Goal: Task Accomplishment & Management: Complete application form

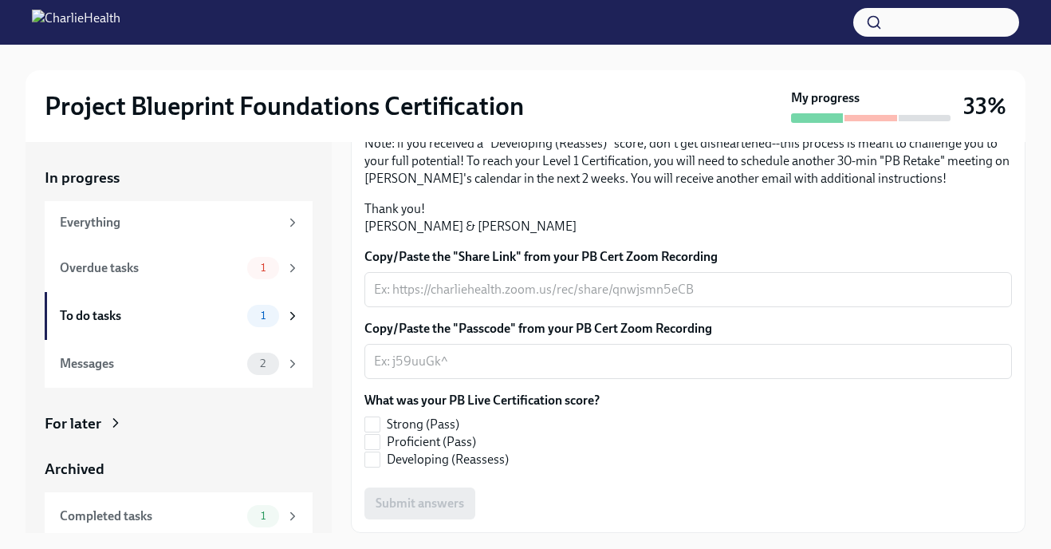
scroll to position [429, 0]
click at [425, 421] on span "Strong (Pass)" at bounding box center [423, 425] width 73 height 18
click at [380, 421] on input "Strong (Pass)" at bounding box center [372, 424] width 14 height 14
checkbox input "true"
click at [590, 367] on textarea "Copy/Paste the "Passcode" from your PB Cert Zoom Recording" at bounding box center [688, 361] width 629 height 19
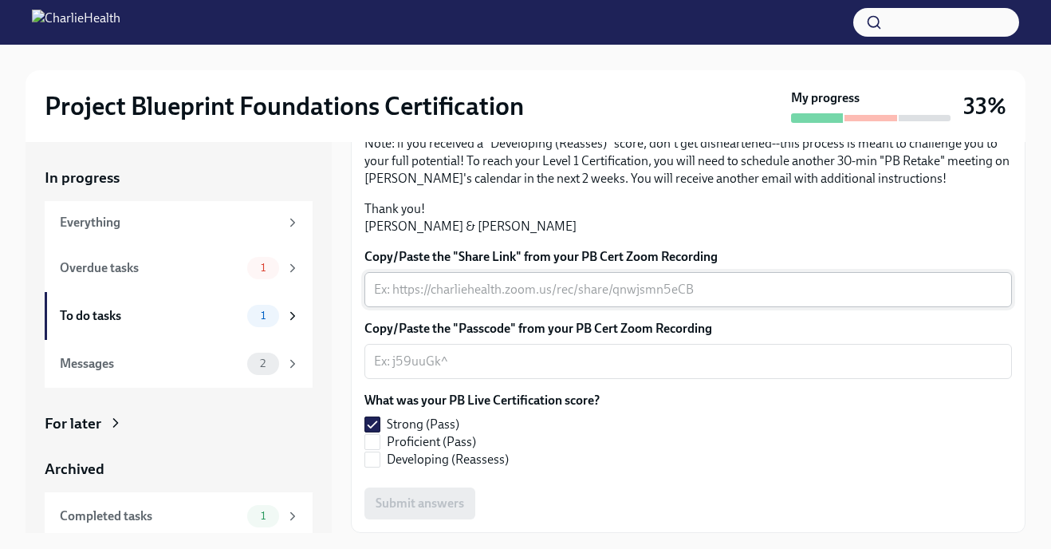
click at [527, 274] on div "x ​" at bounding box center [689, 289] width 648 height 35
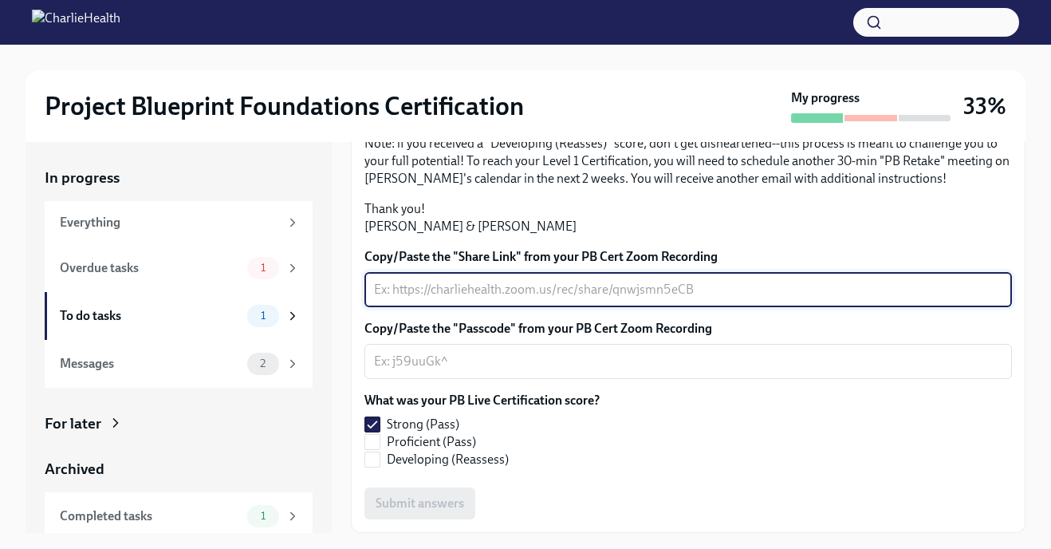
scroll to position [29, 0]
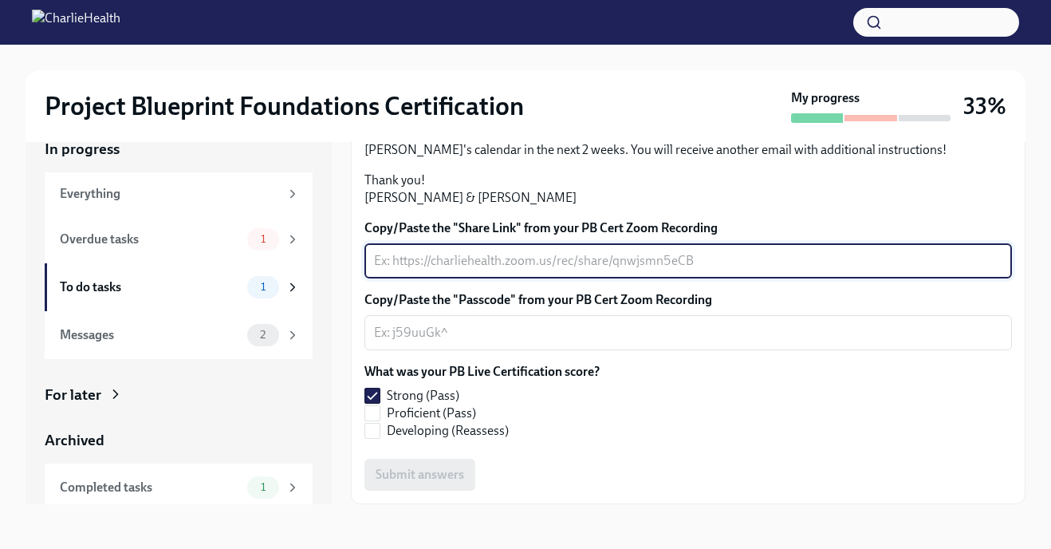
type textarea "N"
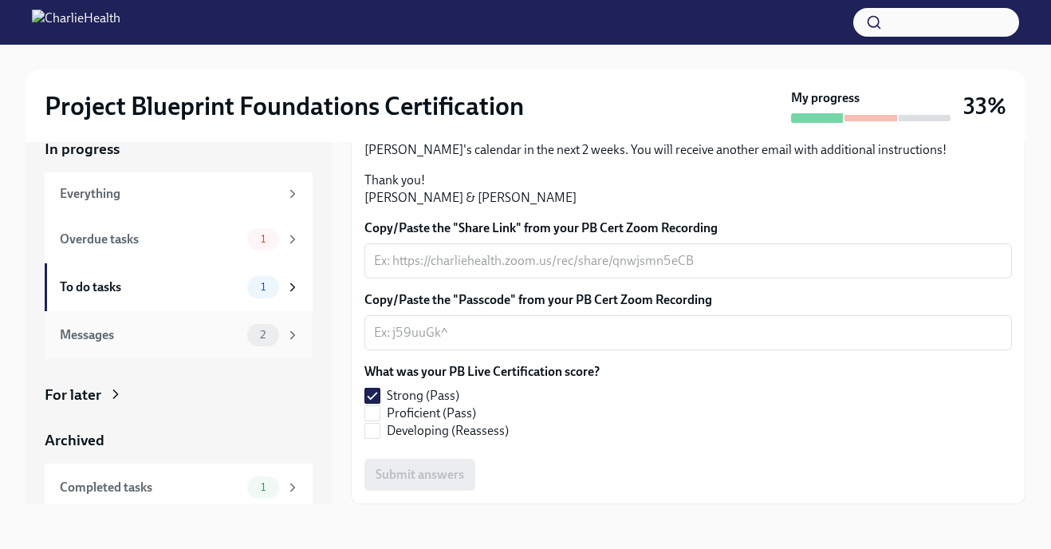
click at [153, 336] on div "Messages" at bounding box center [150, 335] width 181 height 18
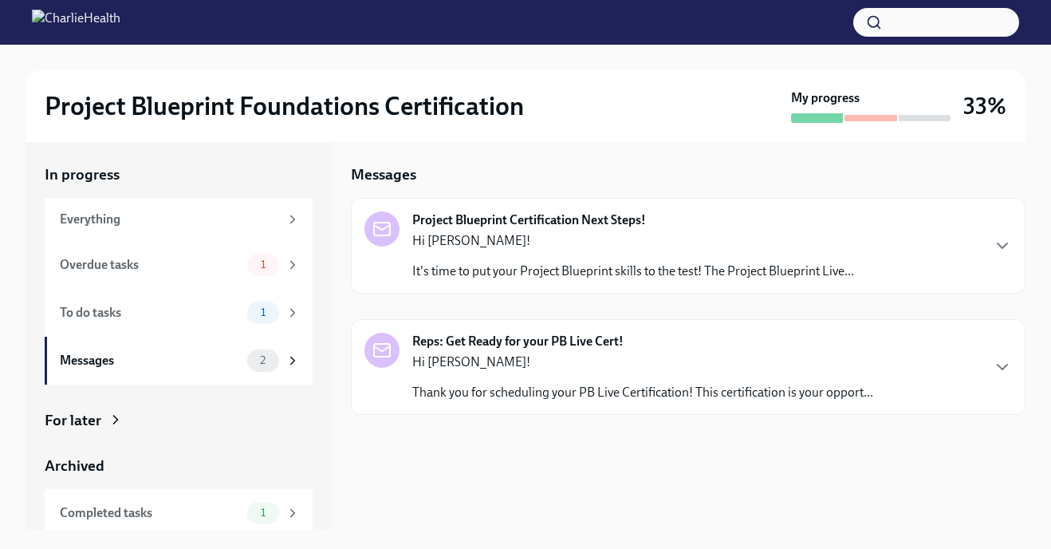
click at [534, 242] on p "Hi [PERSON_NAME]!" at bounding box center [633, 241] width 442 height 18
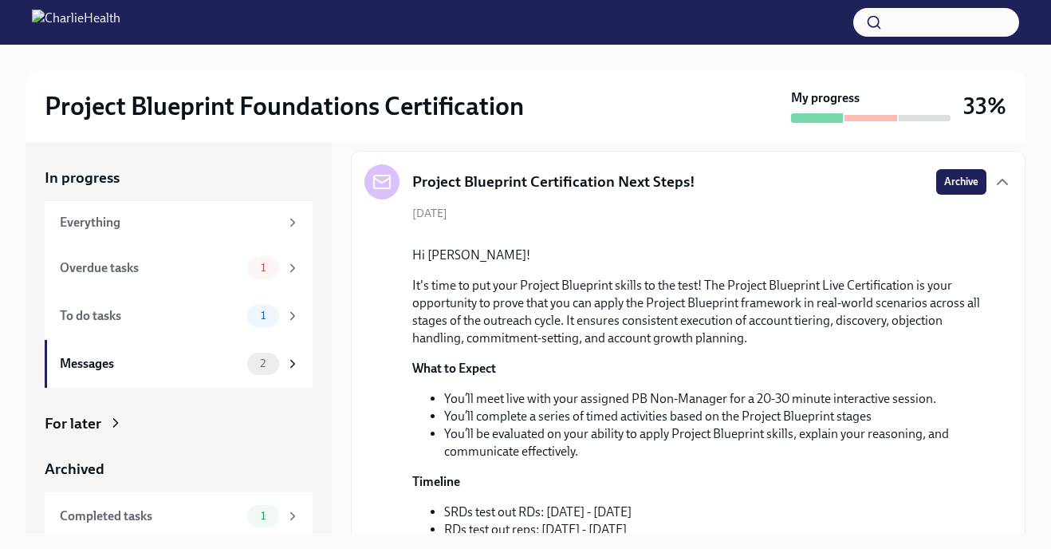
scroll to position [63, 0]
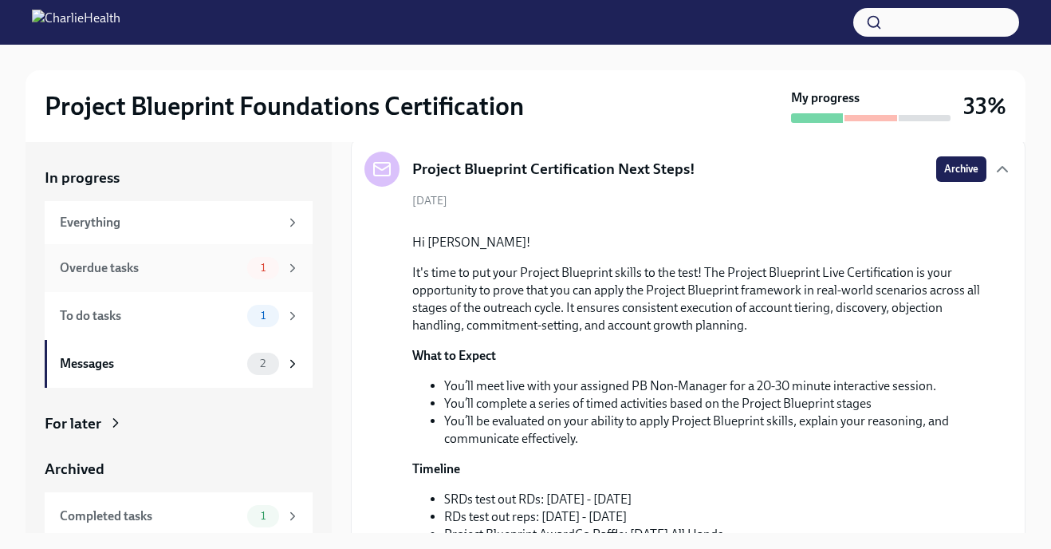
click at [184, 262] on div "Overdue tasks" at bounding box center [150, 268] width 181 height 18
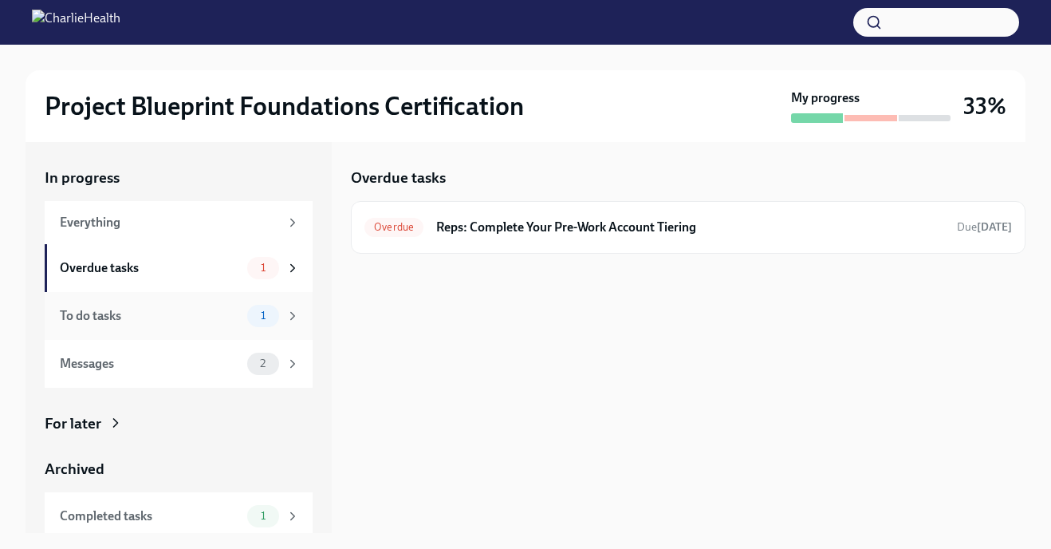
click at [175, 323] on div "To do tasks" at bounding box center [150, 316] width 181 height 18
click at [558, 211] on div "To Do Reps: Confirm Your Live Certification Completion Due [DATE]" at bounding box center [688, 227] width 675 height 53
click at [574, 241] on div "To Do Reps: Confirm Your Live Certification Completion Due [DATE]" at bounding box center [688, 227] width 675 height 53
click at [567, 224] on h6 "Reps: Confirm Your Live Certification Completion" at bounding box center [684, 228] width 522 height 18
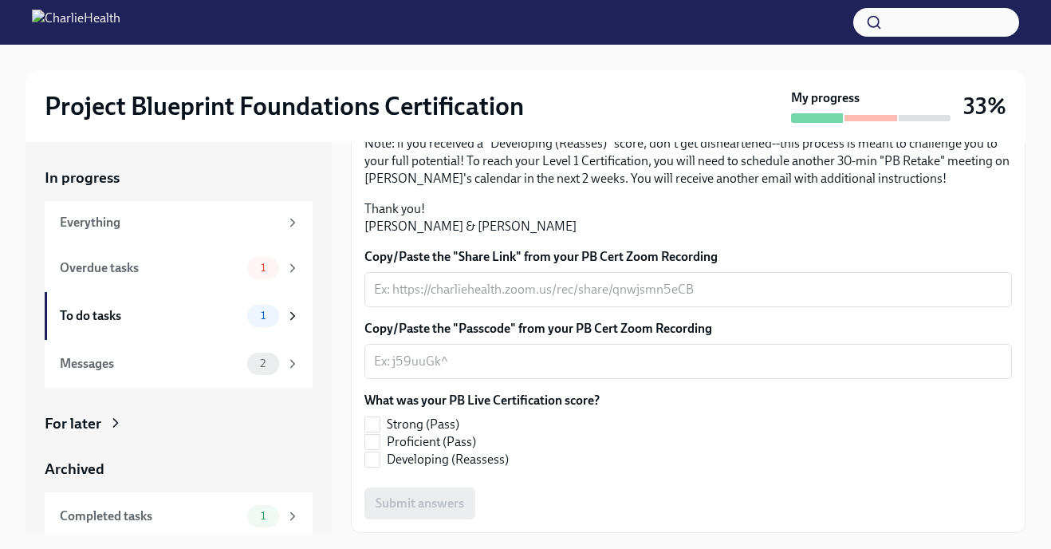
scroll to position [258, 0]
click at [394, 73] on strong "copy/paste the link and password to your Zoom recording" at bounding box center [687, 56] width 645 height 33
drag, startPoint x: 385, startPoint y: 218, endPoint x: 620, endPoint y: 221, distance: 234.5
click at [620, 74] on p "Thank you for completing your scheduled Project Blueprint Live Certification wi…" at bounding box center [689, 56] width 648 height 35
copy strong "link and password to your Zoom recording"
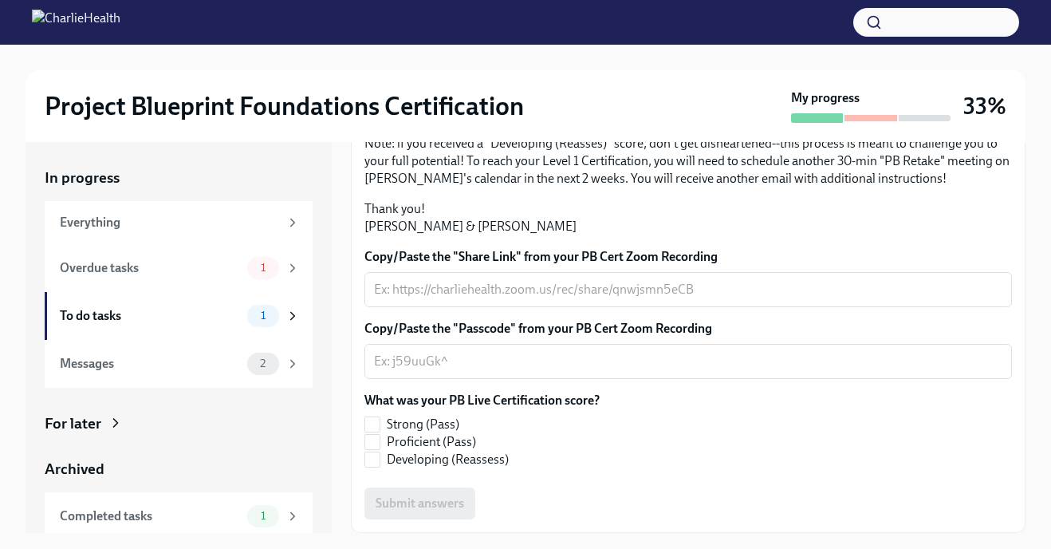
scroll to position [45, 0]
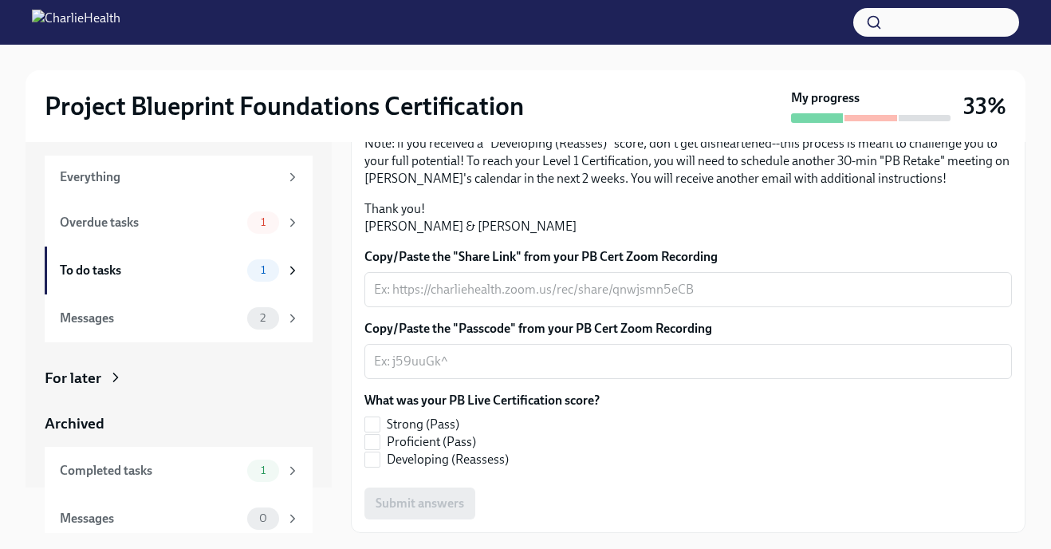
click at [620, 74] on p "Thank you for completing your scheduled Project Blueprint Live Certification wi…" at bounding box center [689, 56] width 648 height 35
